Goal: Task Accomplishment & Management: Manage account settings

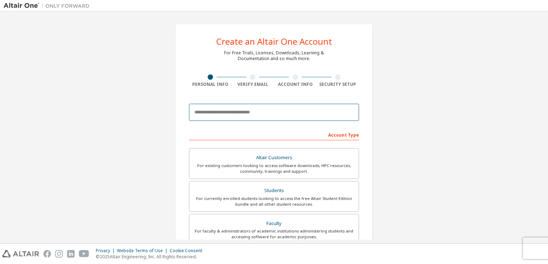
click at [245, 114] on input "email" at bounding box center [274, 112] width 170 height 17
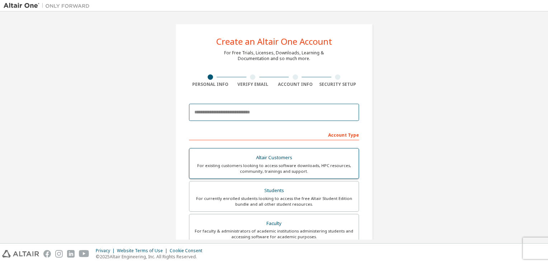
type input "**********"
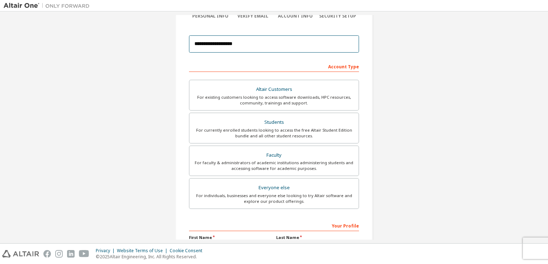
scroll to position [70, 0]
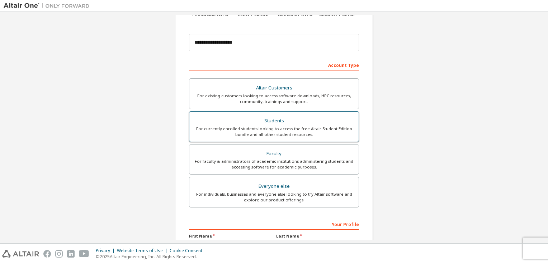
click at [338, 112] on label "Students For currently enrolled students looking to access the free Altair Stud…" at bounding box center [274, 126] width 170 height 31
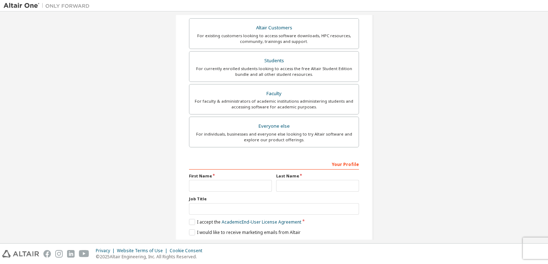
scroll to position [153, 0]
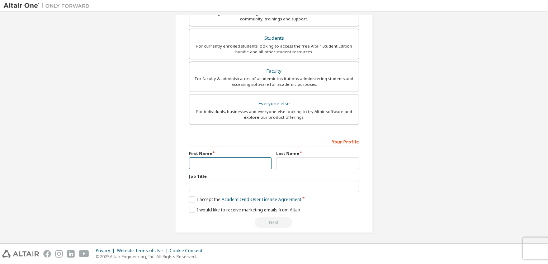
click at [224, 166] on input "text" at bounding box center [230, 164] width 83 height 12
type input "*****"
click at [298, 165] on input "text" at bounding box center [317, 164] width 83 height 12
type input "******"
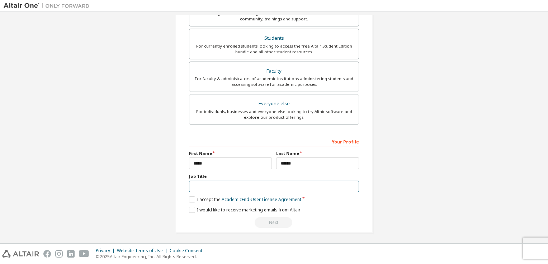
click at [234, 185] on input "text" at bounding box center [274, 187] width 170 height 12
click at [189, 200] on label "I accept the Academic End-User License Agreement" at bounding box center [245, 200] width 112 height 6
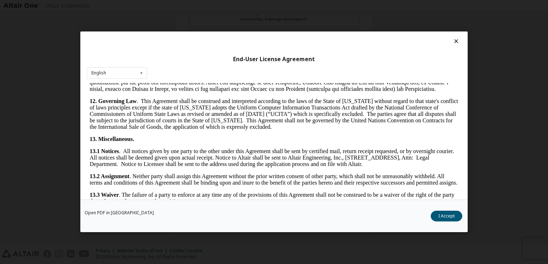
scroll to position [1196, 0]
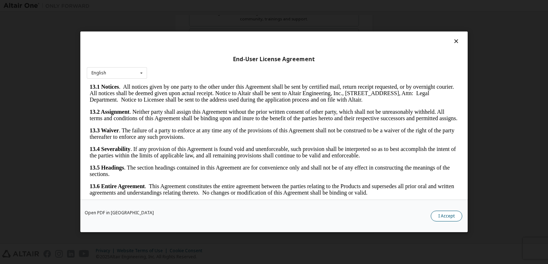
click at [435, 217] on button "I Accept" at bounding box center [446, 216] width 32 height 11
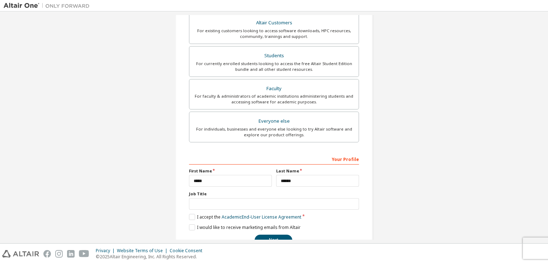
scroll to position [153, 0]
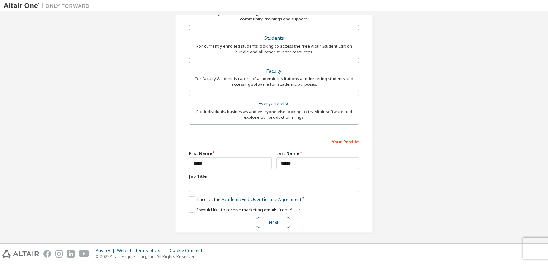
click at [273, 224] on button "Next" at bounding box center [273, 222] width 38 height 11
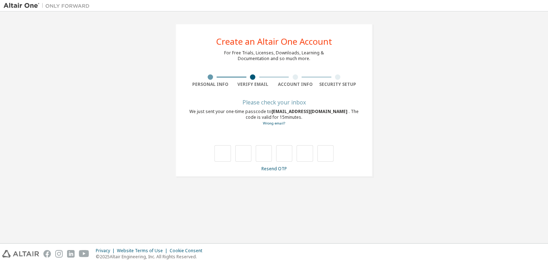
scroll to position [0, 0]
type input "*"
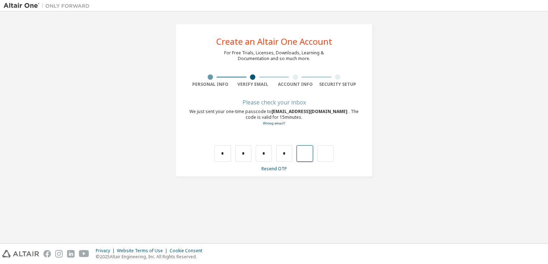
type input "*"
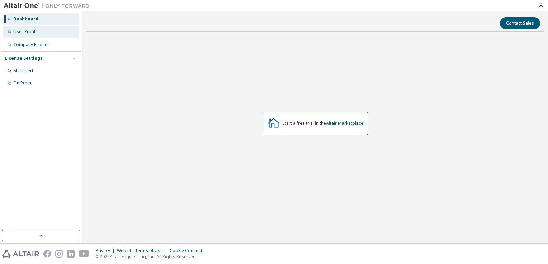
click at [39, 35] on div "User Profile" at bounding box center [41, 31] width 76 height 11
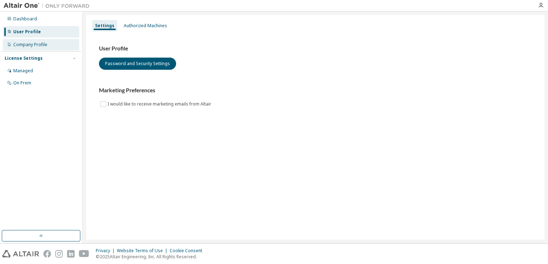
click at [47, 44] on div "Company Profile" at bounding box center [41, 44] width 76 height 11
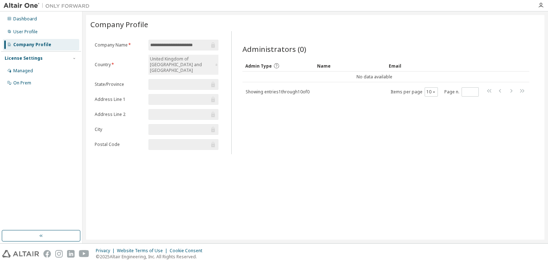
click at [192, 81] on input "text" at bounding box center [179, 84] width 59 height 7
click at [29, 21] on div "Dashboard" at bounding box center [25, 19] width 24 height 6
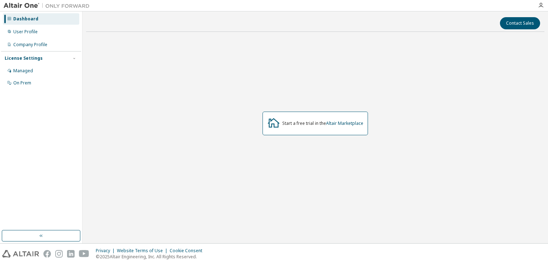
click at [48, 140] on div "Dashboard User Profile Company Profile License Settings Managed On Prem" at bounding box center [41, 121] width 80 height 217
